Goal: Task Accomplishment & Management: Manage account settings

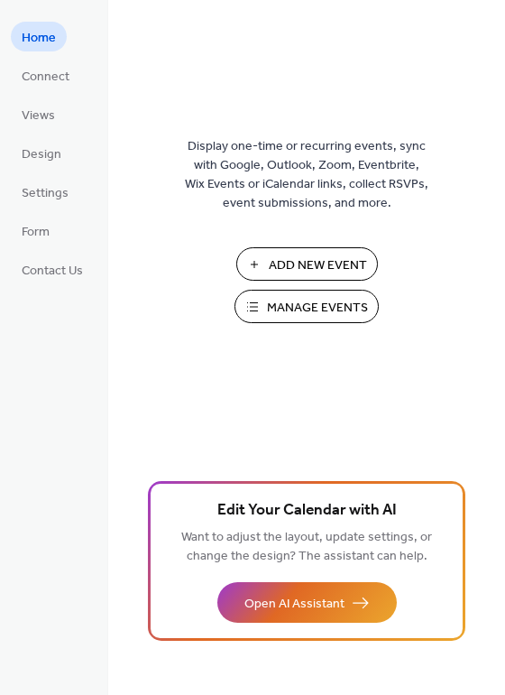
click at [280, 308] on span "Manage Events" at bounding box center [317, 308] width 101 height 19
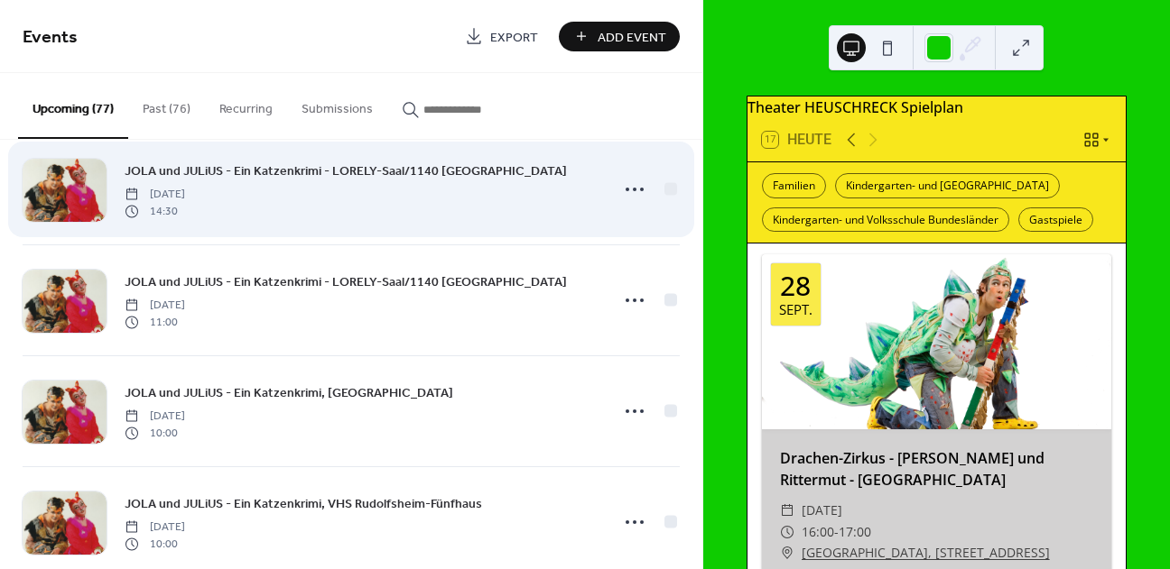
scroll to position [2491, 0]
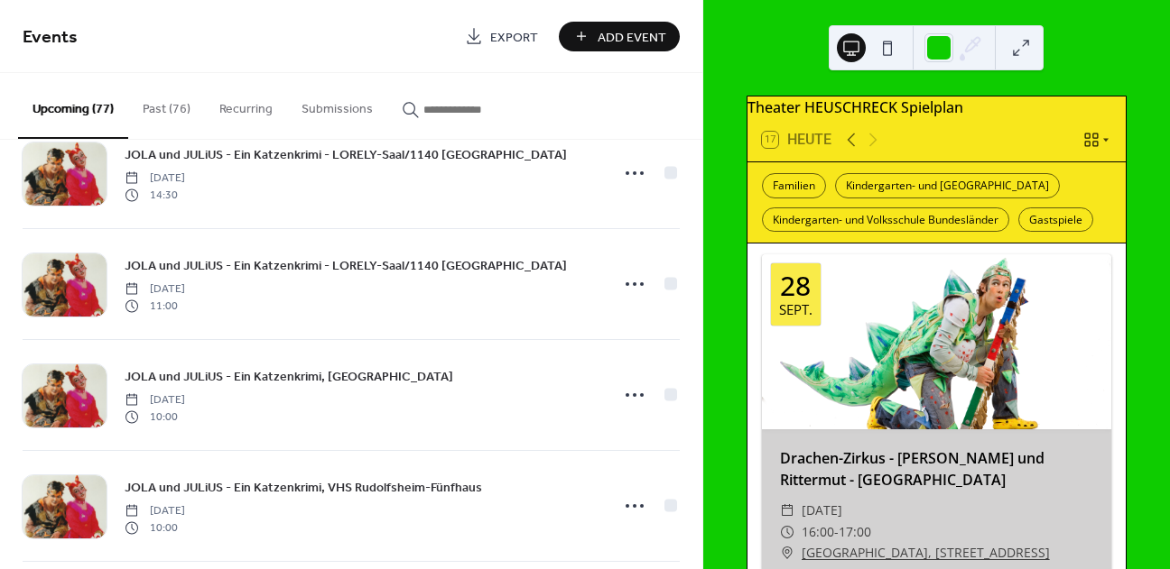
click at [169, 115] on button "Past (76)" at bounding box center [166, 105] width 77 height 64
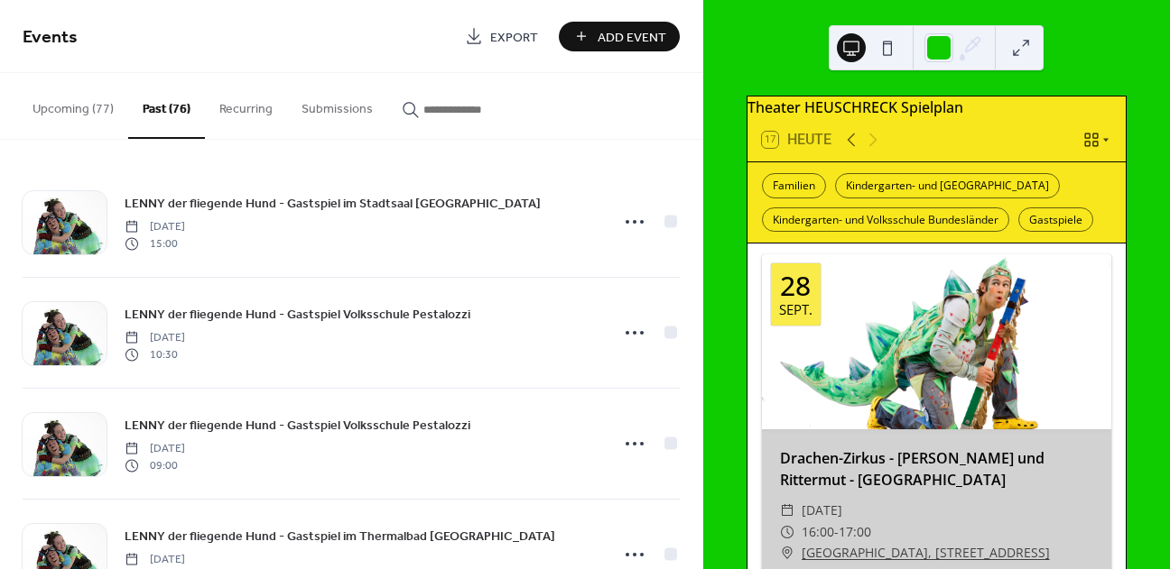
click at [219, 107] on button "Recurring" at bounding box center [246, 105] width 82 height 64
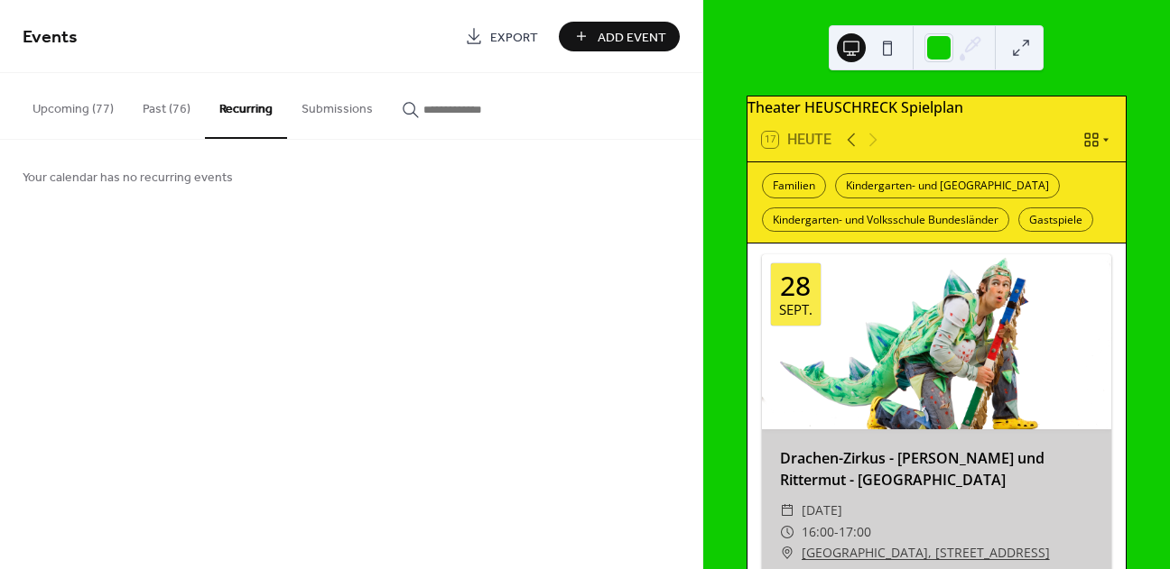
click at [82, 113] on button "Upcoming (77)" at bounding box center [73, 105] width 110 height 64
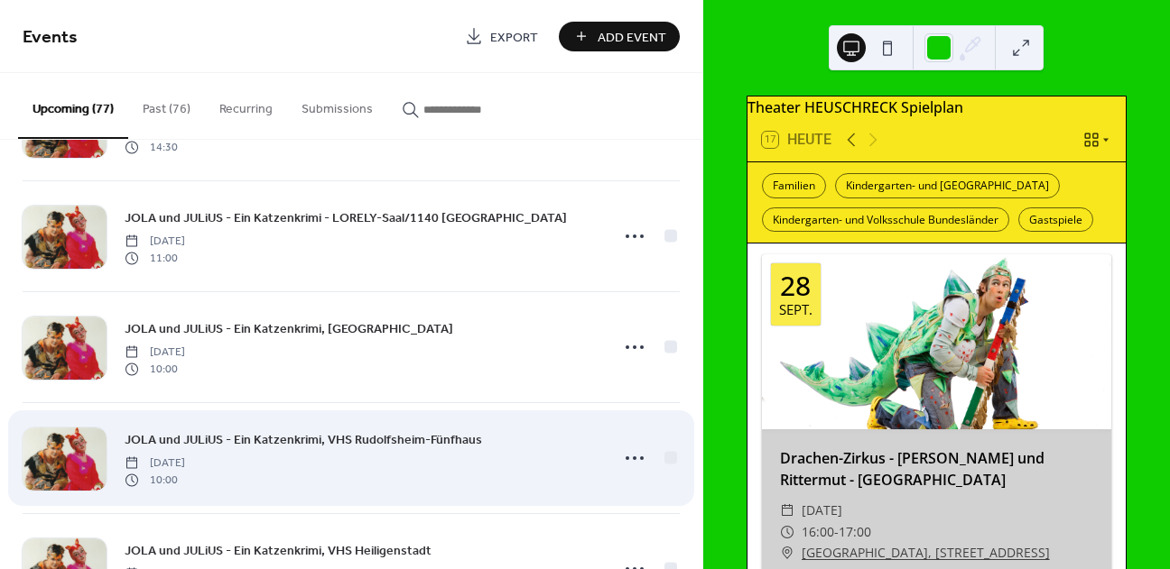
scroll to position [2520, 0]
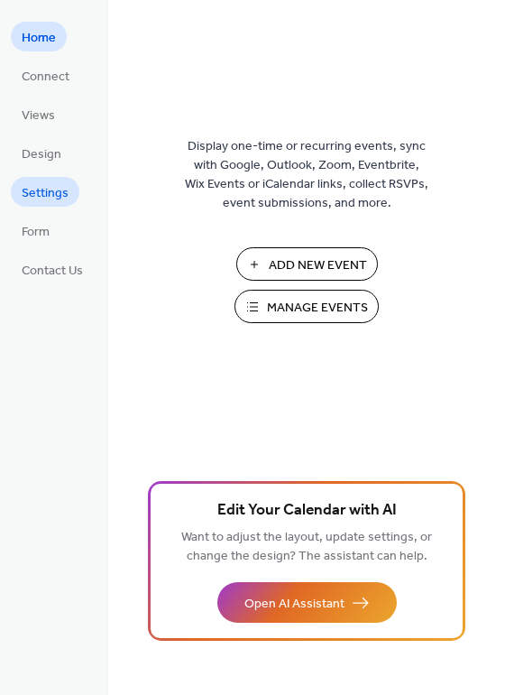
click at [65, 190] on span "Settings" at bounding box center [45, 193] width 47 height 19
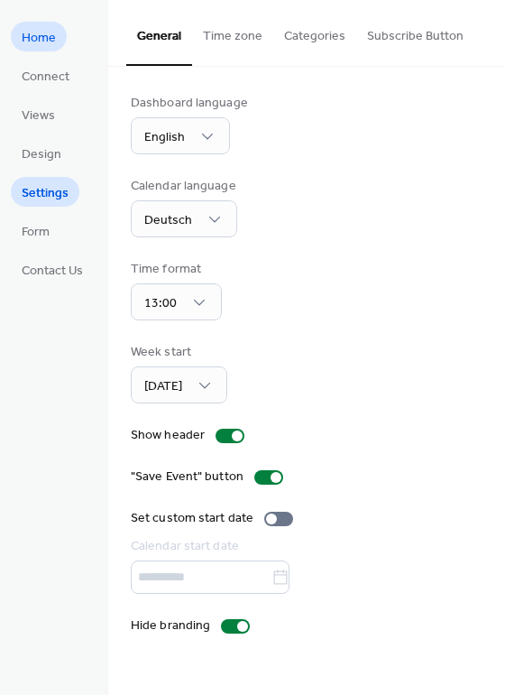
click at [53, 38] on span "Home" at bounding box center [39, 38] width 34 height 19
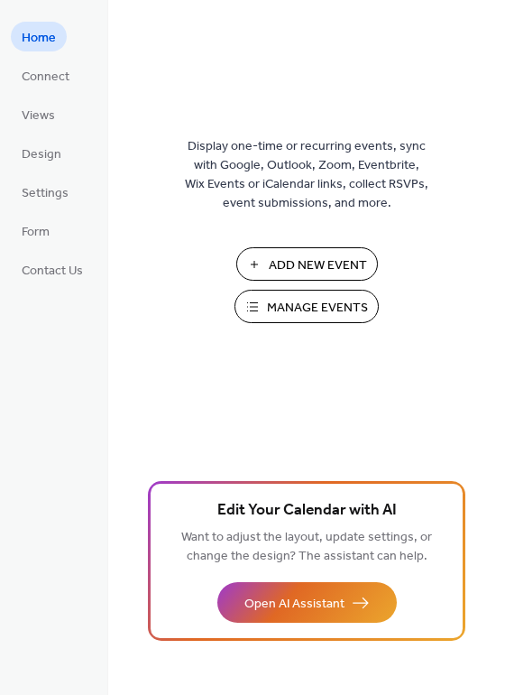
click at [298, 311] on span "Manage Events" at bounding box center [317, 308] width 101 height 19
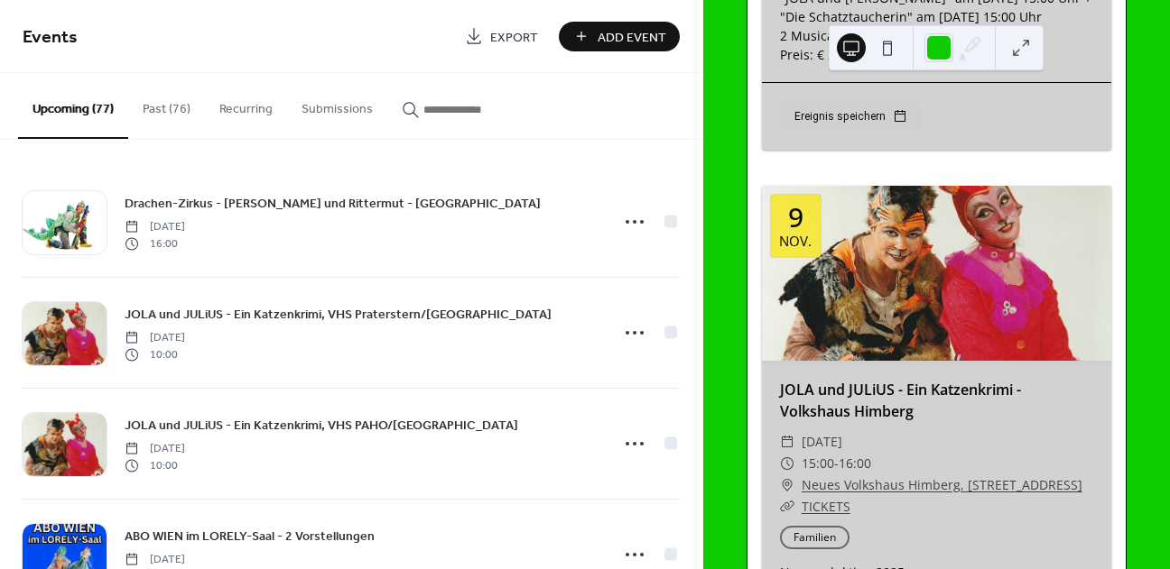
scroll to position [7540, 0]
